Goal: Task Accomplishment & Management: Manage account settings

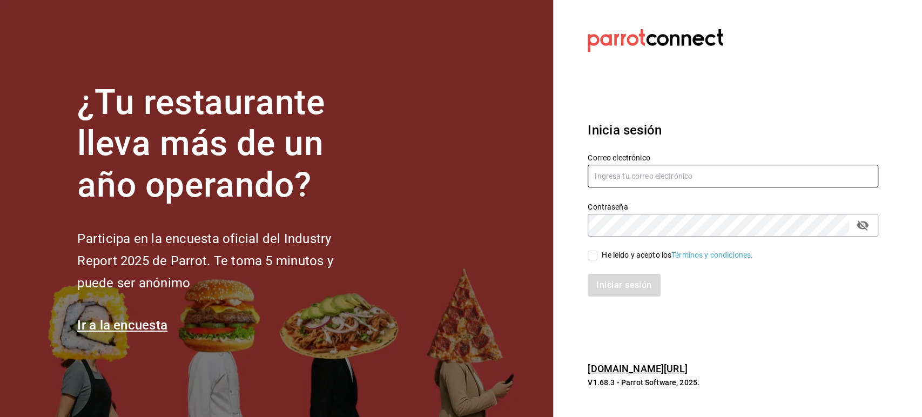
click at [646, 169] on input "text" at bounding box center [733, 176] width 291 height 23
paste input "[EMAIL_ADDRESS][DOMAIN_NAME]"
type input "[EMAIL_ADDRESS][DOMAIN_NAME]"
click at [601, 257] on span "He leído y acepto los Términos y condiciones." at bounding box center [676, 255] width 156 height 11
click at [598, 257] on input "He leído y acepto los Términos y condiciones." at bounding box center [593, 256] width 10 height 10
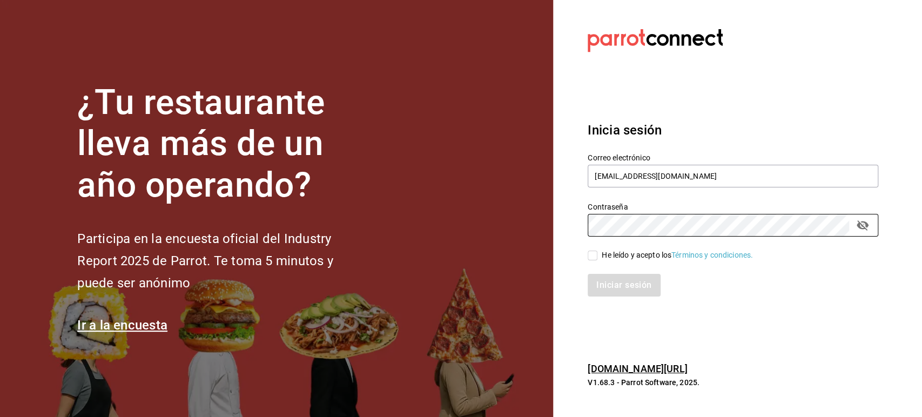
checkbox input "true"
click at [605, 286] on button "Iniciar sesión" at bounding box center [624, 285] width 73 height 23
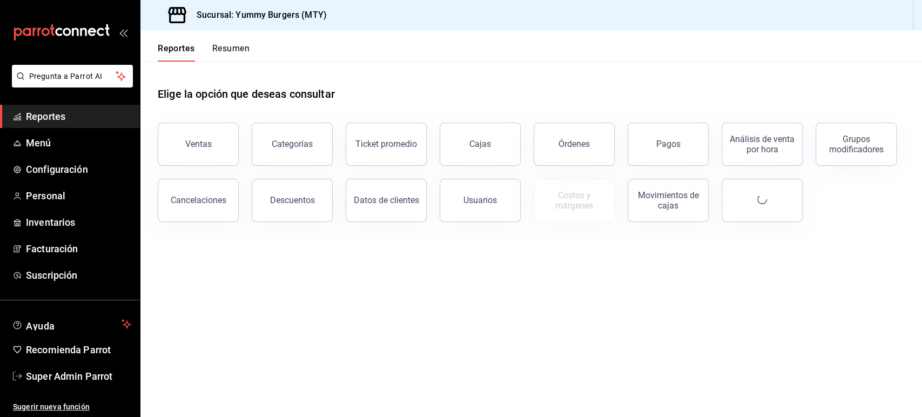
click at [60, 263] on ul "Reportes Menú Configuración Personal Inventarios Facturación Suscripción" at bounding box center [70, 196] width 140 height 182
click at [56, 280] on span "Suscripción" at bounding box center [78, 275] width 105 height 15
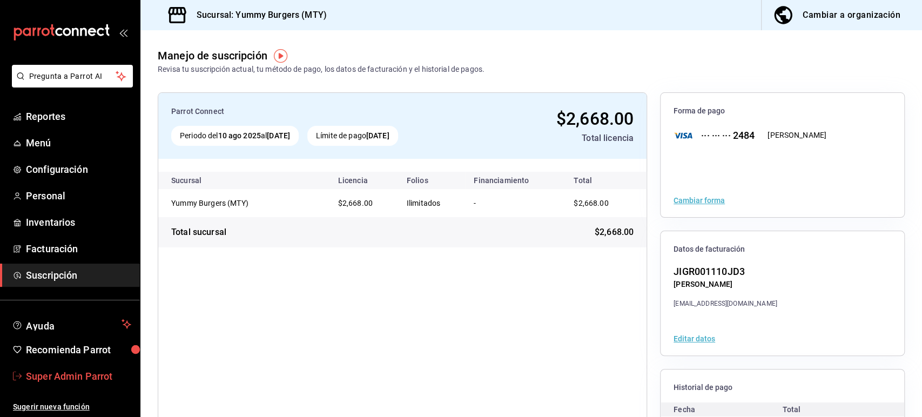
click at [73, 371] on span "Super Admin Parrot" at bounding box center [78, 376] width 105 height 15
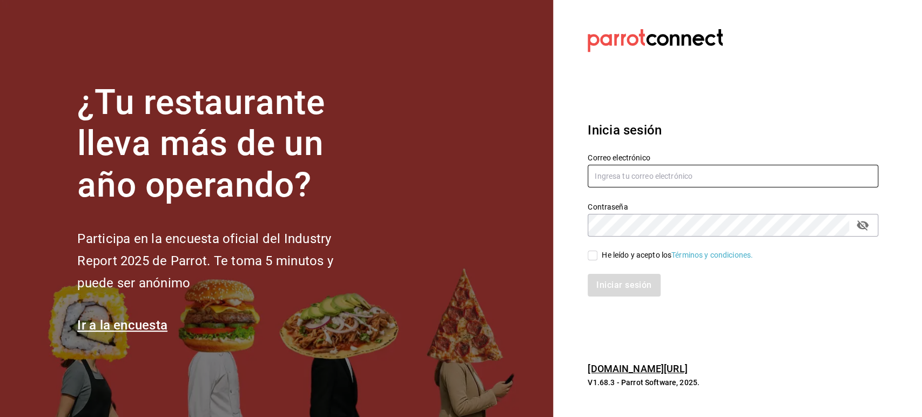
click at [621, 172] on input "text" at bounding box center [733, 176] width 291 height 23
paste input "yummy2@mty.com"
type input "yummy2@mty.com"
click at [632, 236] on div "Contraseña" at bounding box center [733, 225] width 291 height 23
click at [609, 250] on div "He leído y acepto los Términos y condiciones." at bounding box center [677, 255] width 151 height 11
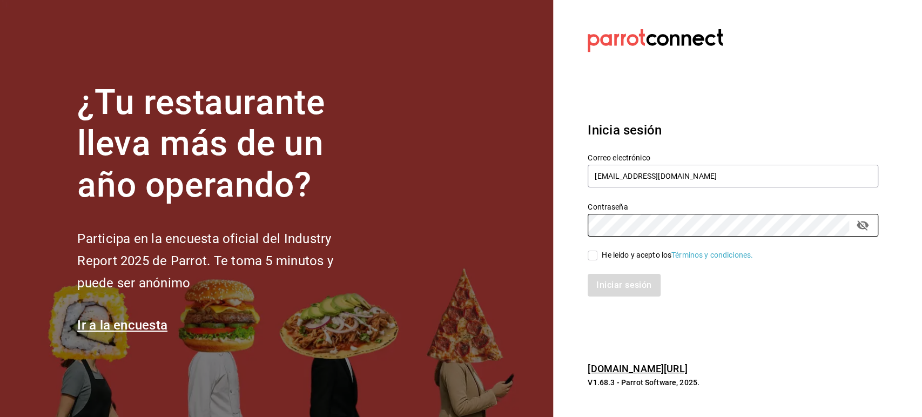
click at [598, 251] on input "He leído y acepto los Términos y condiciones." at bounding box center [593, 256] width 10 height 10
checkbox input "true"
click at [605, 277] on button "Iniciar sesión" at bounding box center [624, 285] width 73 height 23
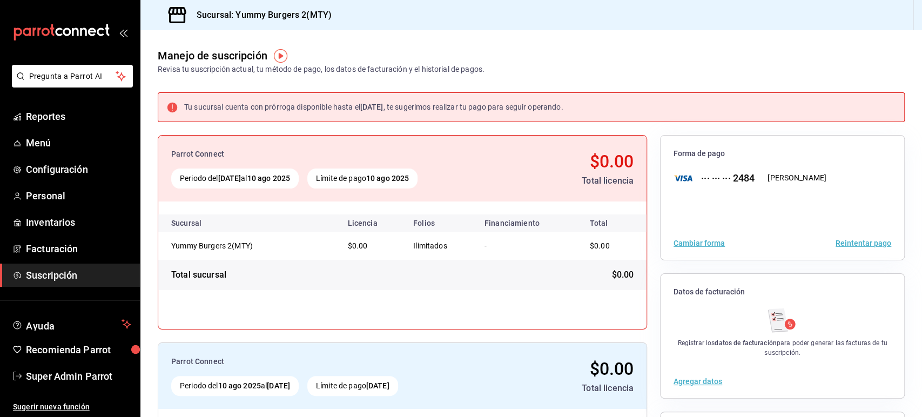
click at [531, 93] on div "Tu sucursal cuenta con prórroga disponible hasta el [DATE] , te sugerimos reali…" at bounding box center [531, 107] width 747 height 30
